Goal: Task Accomplishment & Management: Manage account settings

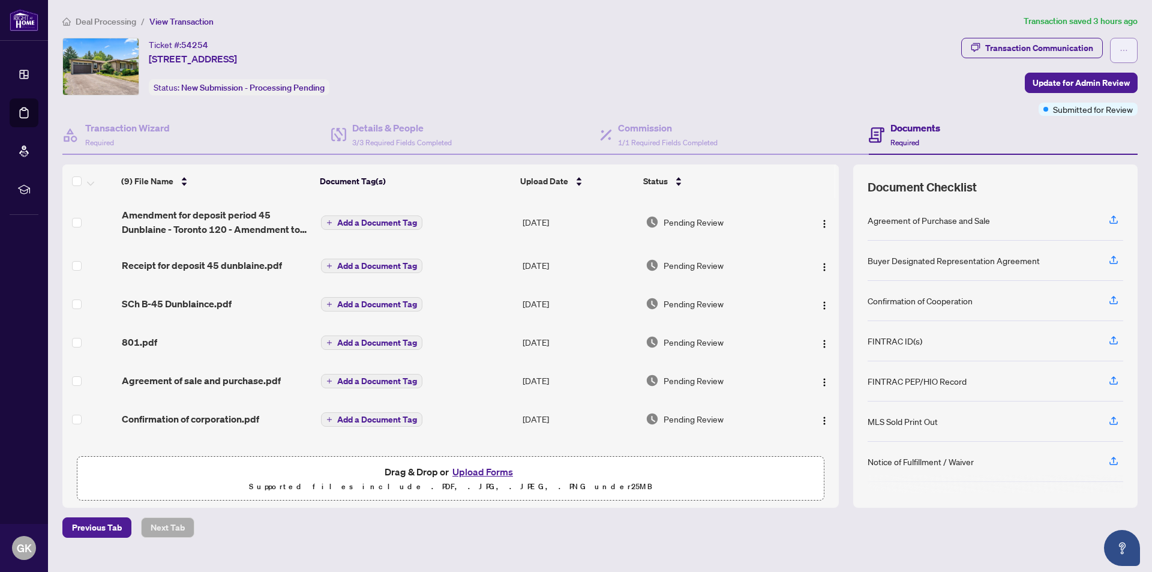
click at [1127, 50] on icon "ellipsis" at bounding box center [1124, 50] width 8 height 8
click at [881, 91] on div "Ticket #: 54254 [STREET_ADDRESS] Status: New Submission - Processing Pending" at bounding box center [509, 67] width 894 height 58
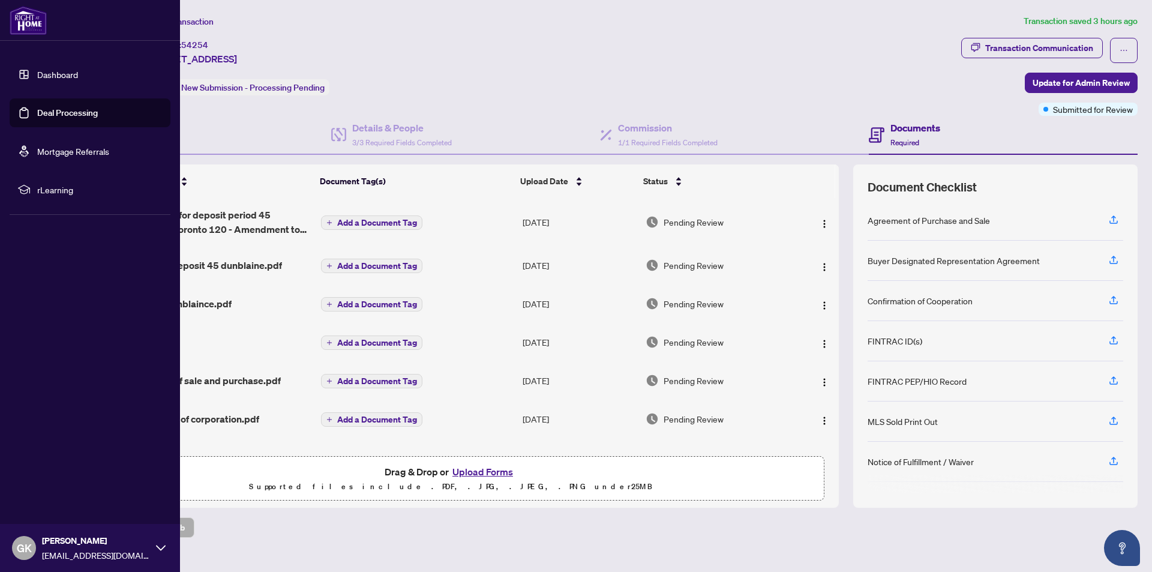
click at [65, 75] on link "Dashboard" at bounding box center [57, 74] width 41 height 11
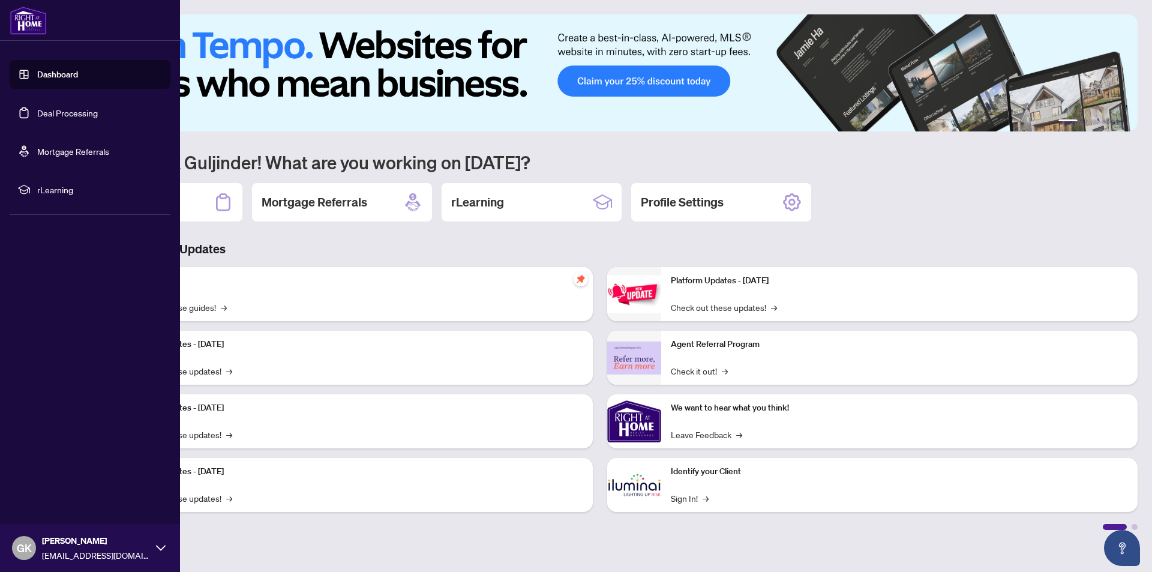
click at [74, 154] on link "Mortgage Referrals" at bounding box center [73, 151] width 72 height 11
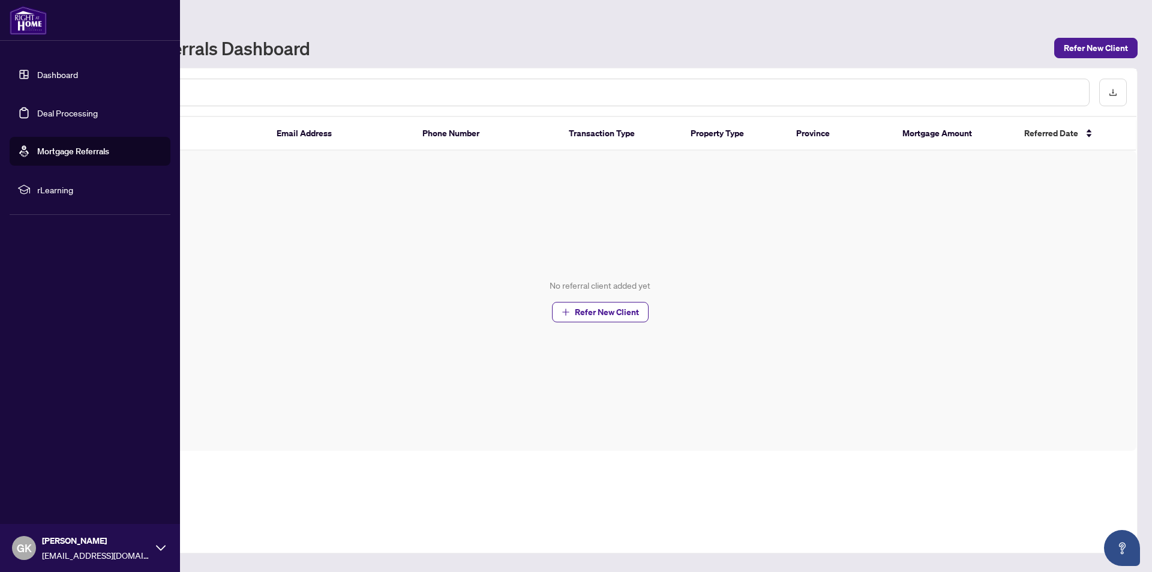
click at [69, 112] on link "Deal Processing" at bounding box center [67, 112] width 61 height 11
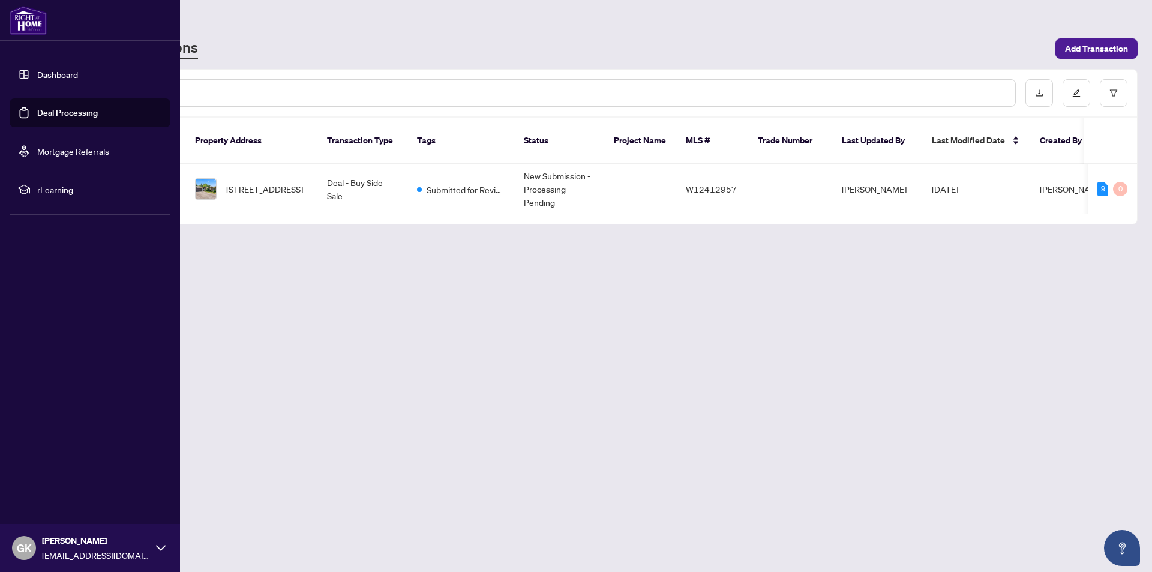
click at [29, 24] on img at bounding box center [28, 20] width 37 height 29
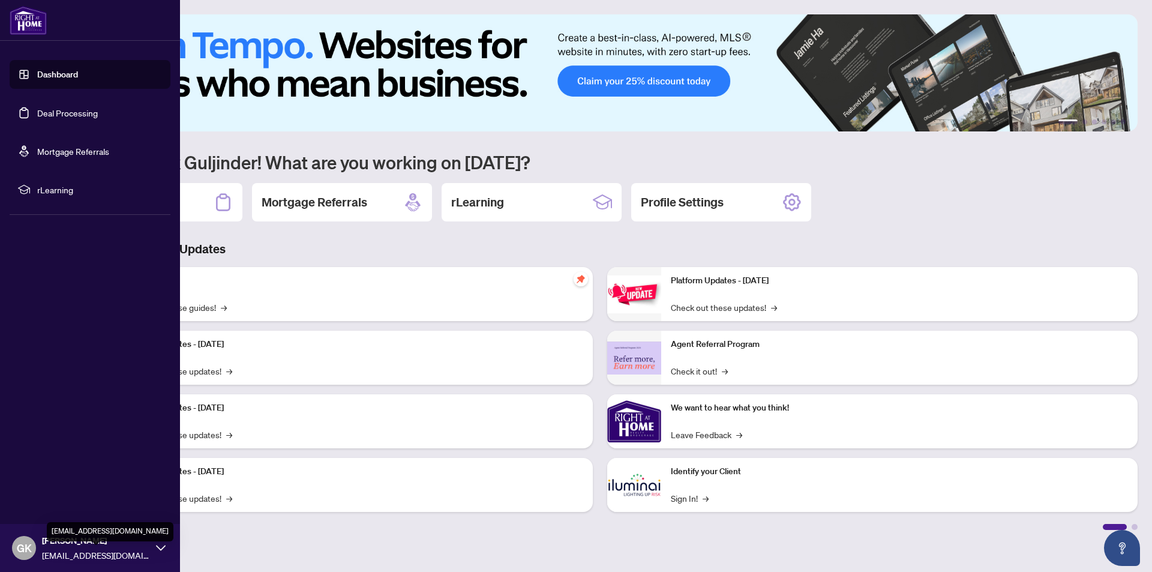
click at [80, 550] on span "[EMAIL_ADDRESS][DOMAIN_NAME]" at bounding box center [96, 555] width 108 height 13
click at [47, 476] on span "Logout" at bounding box center [48, 476] width 27 height 19
